Goal: Information Seeking & Learning: Learn about a topic

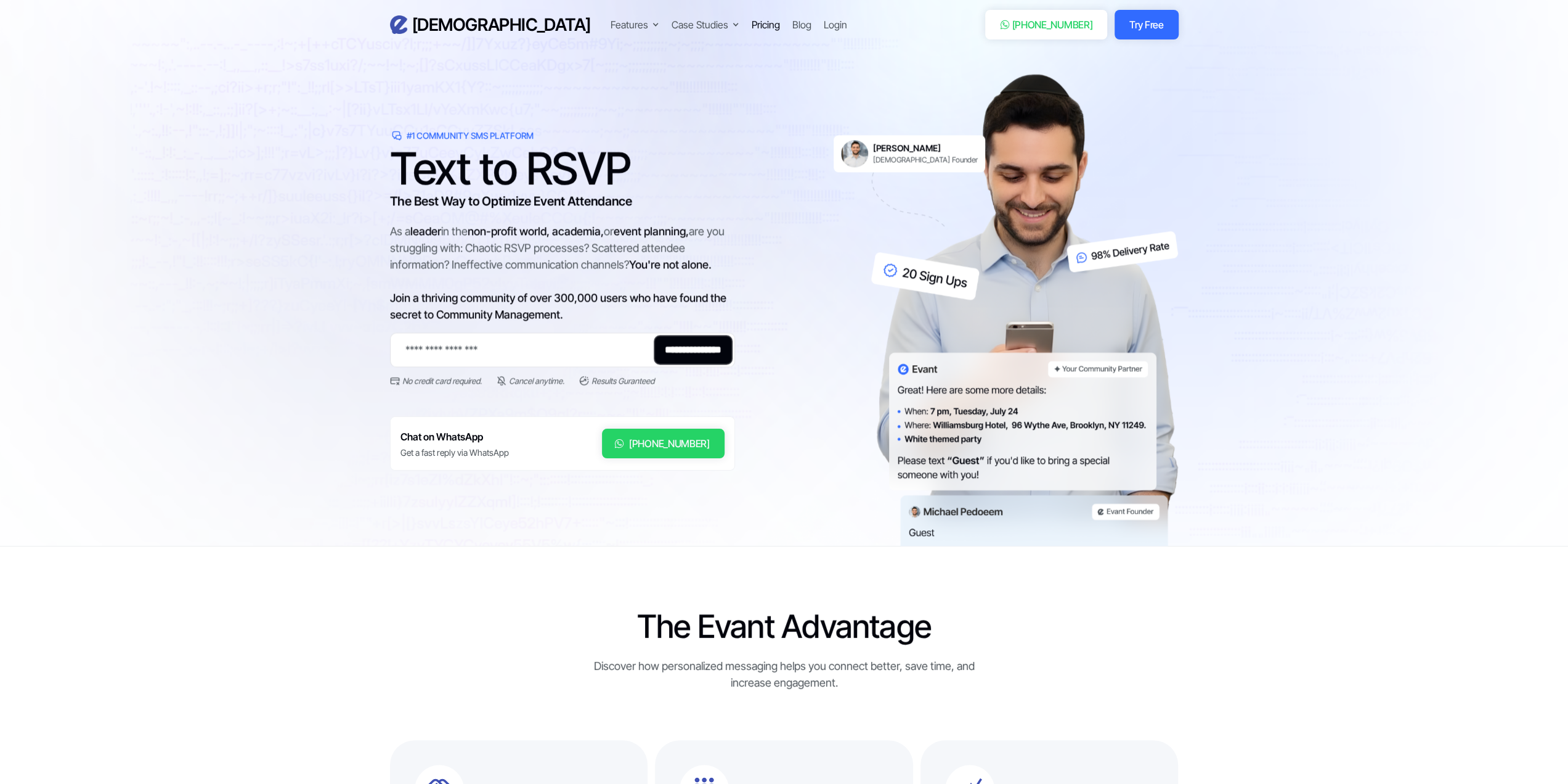
click at [752, 20] on div "Pricing" at bounding box center [766, 24] width 28 height 15
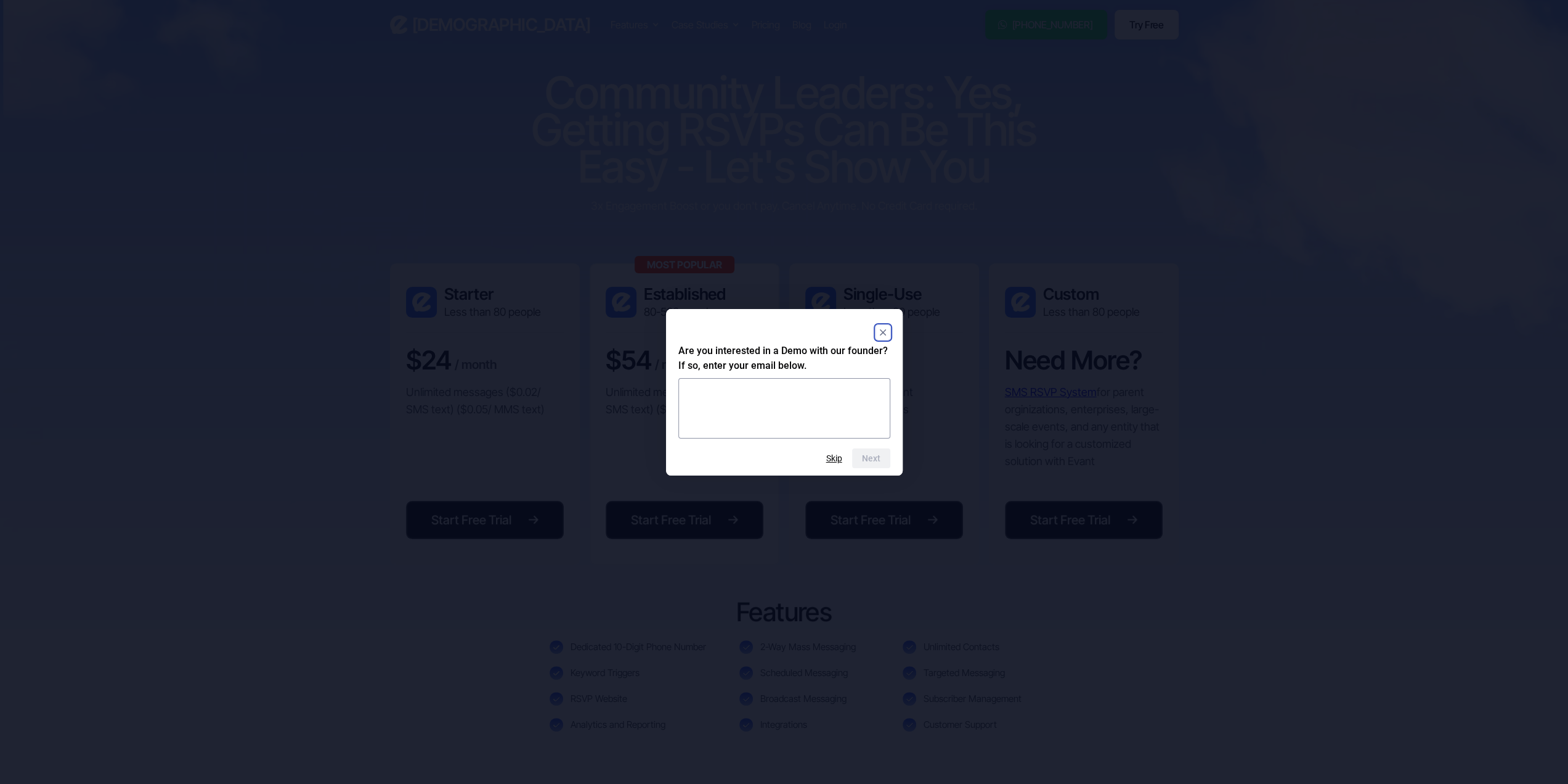
click at [891, 331] on div "Are you interested in a Demo with our founder? If so, enter your email below. N…" at bounding box center [784, 392] width 237 height 167
click at [879, 325] on rect "Close" at bounding box center [883, 333] width 15 height 15
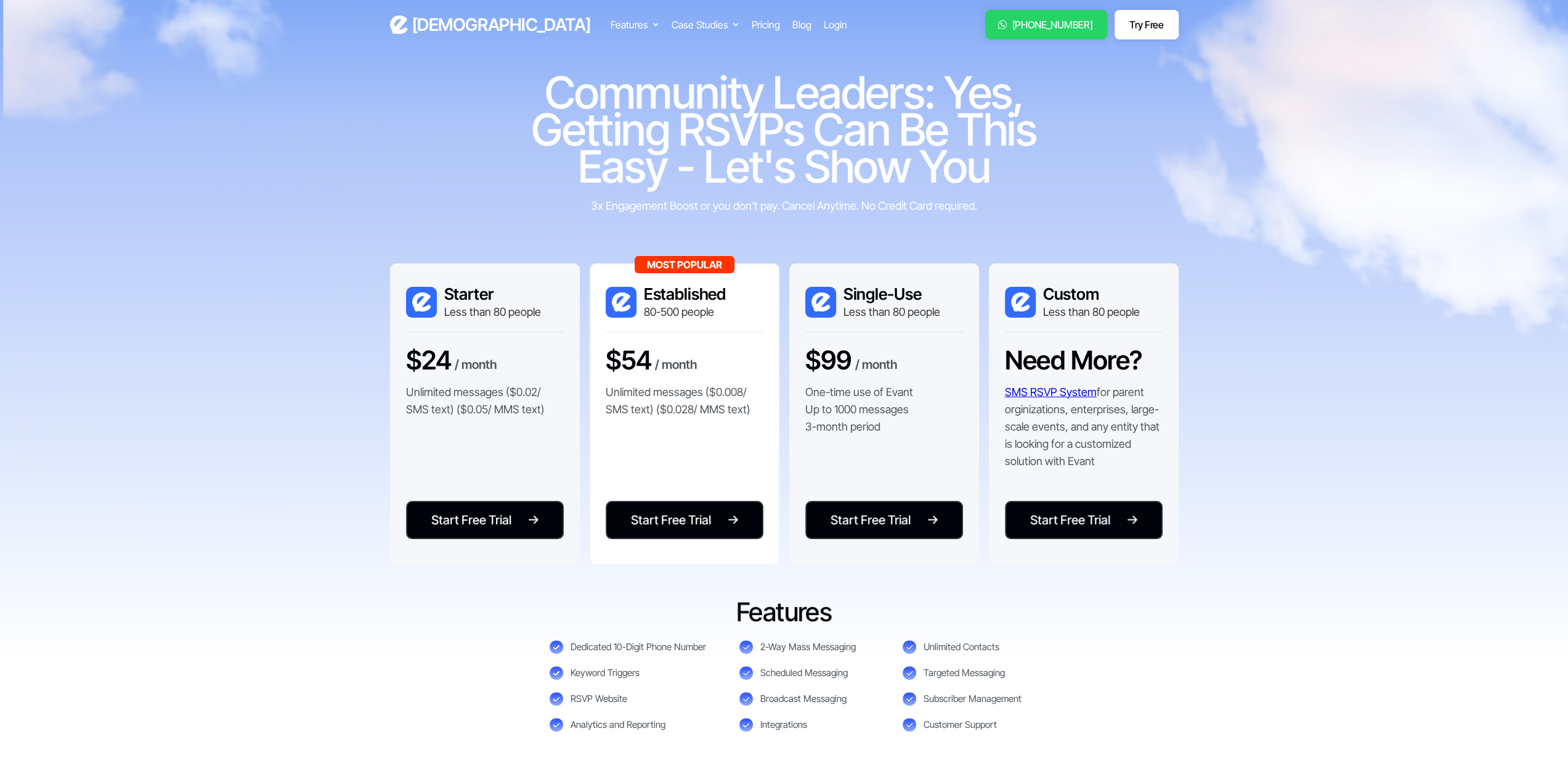
click at [728, 391] on p "Unlimited messages ($0.008/ SMS text) ($0.028/ MMS text)" at bounding box center [684, 400] width 157 height 35
